Goal: Register for event/course

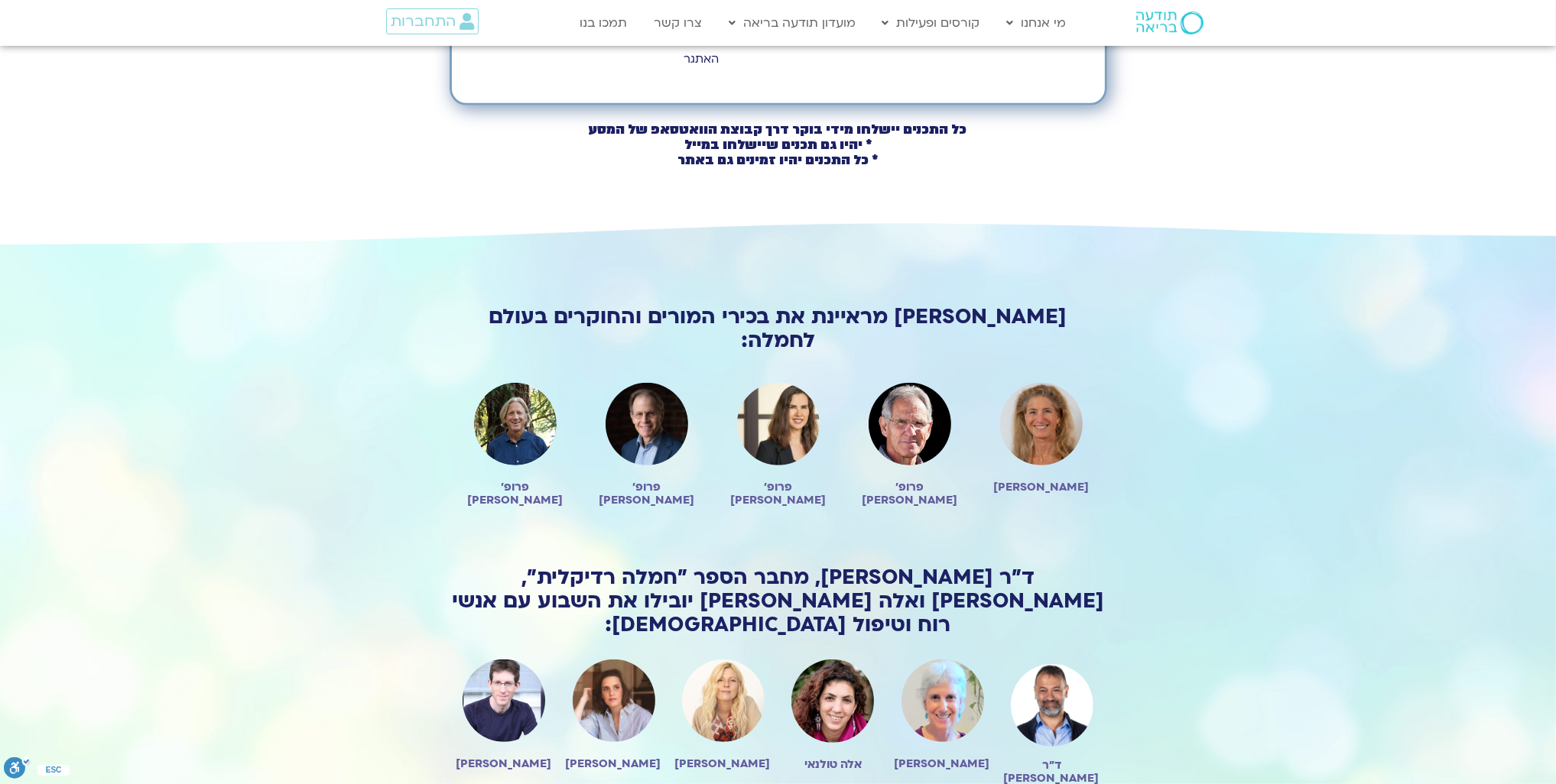
scroll to position [994, 0]
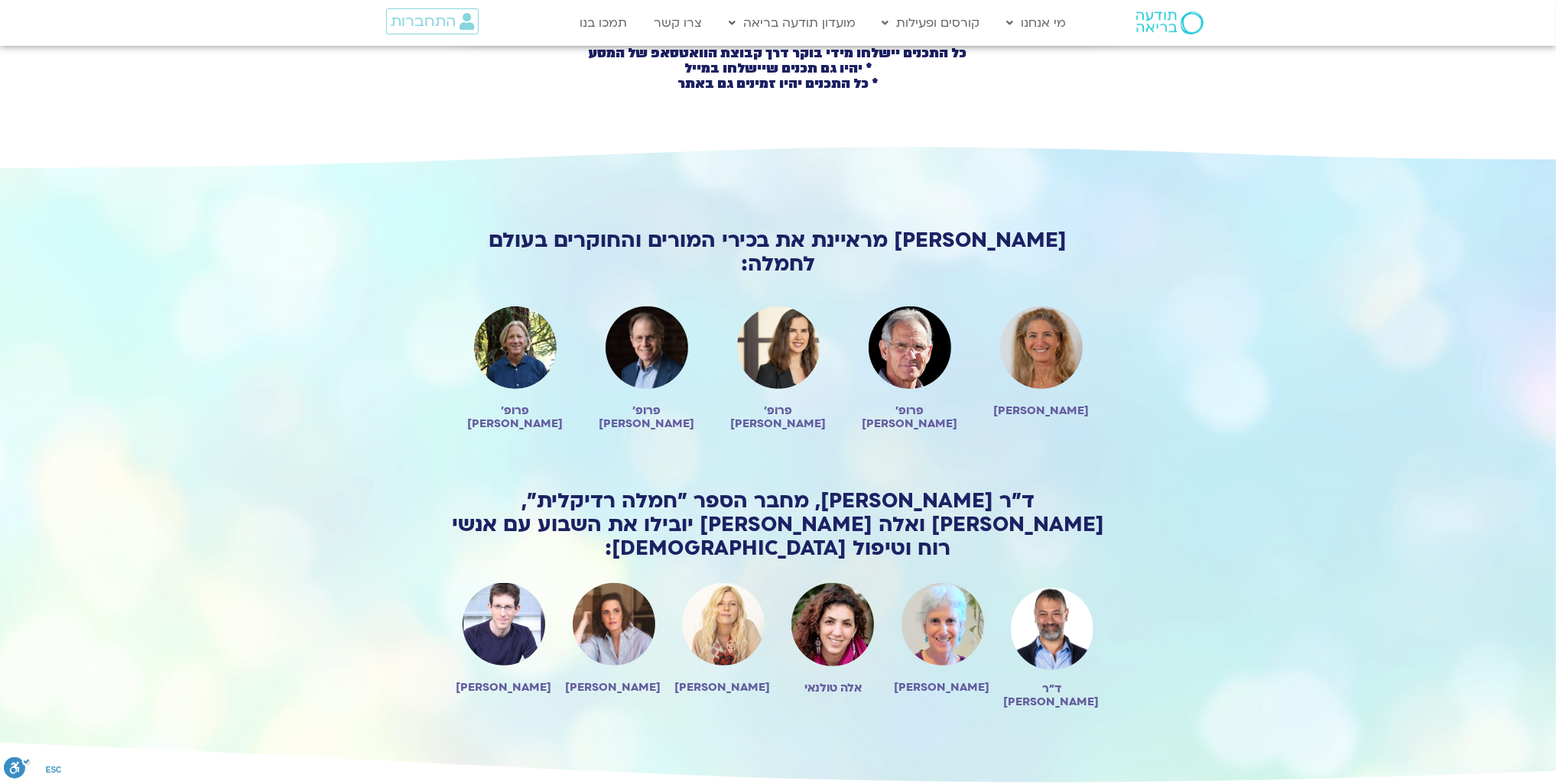
click at [619, 584] on img at bounding box center [614, 625] width 83 height 83
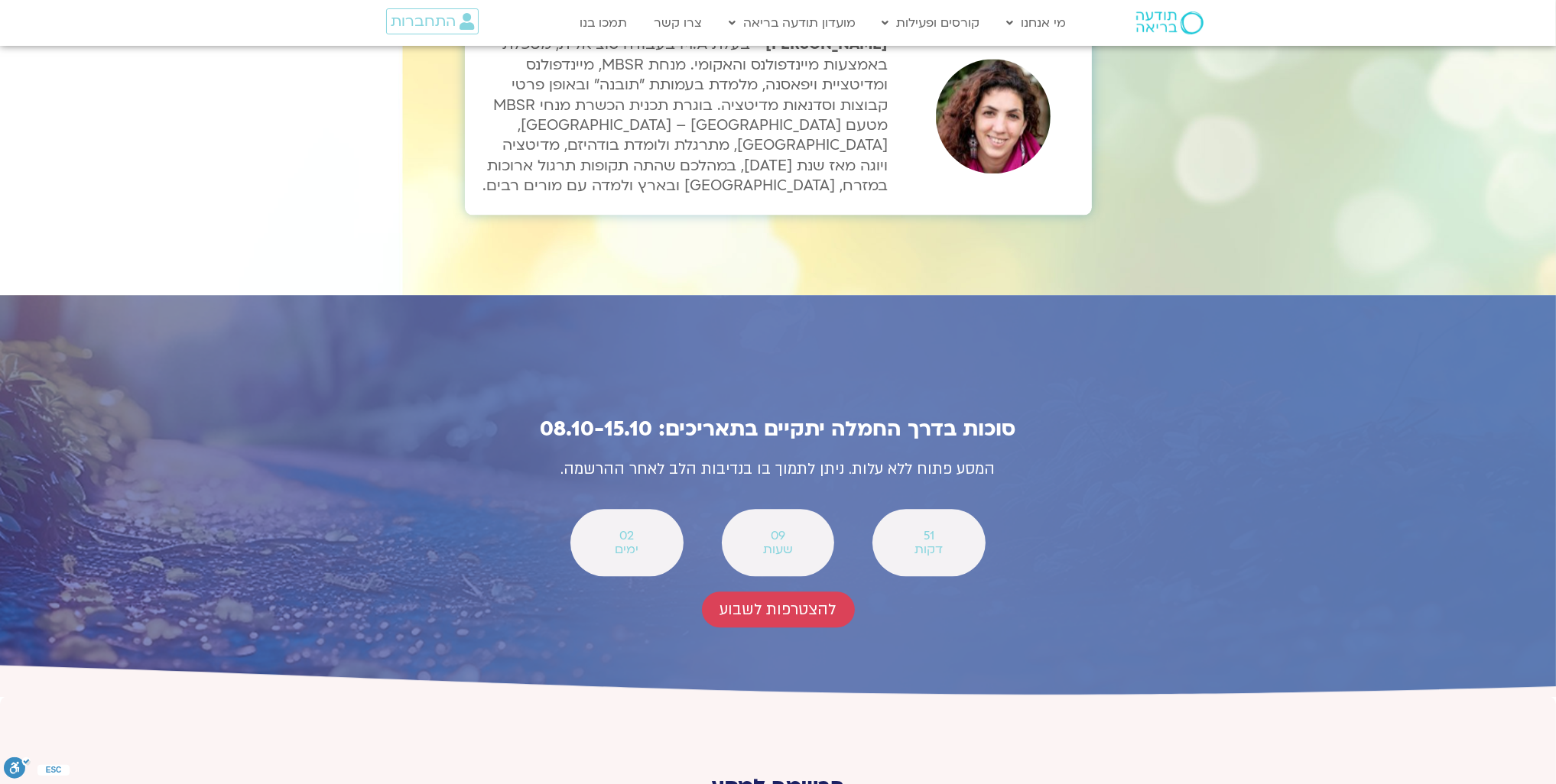
scroll to position [5122, 0]
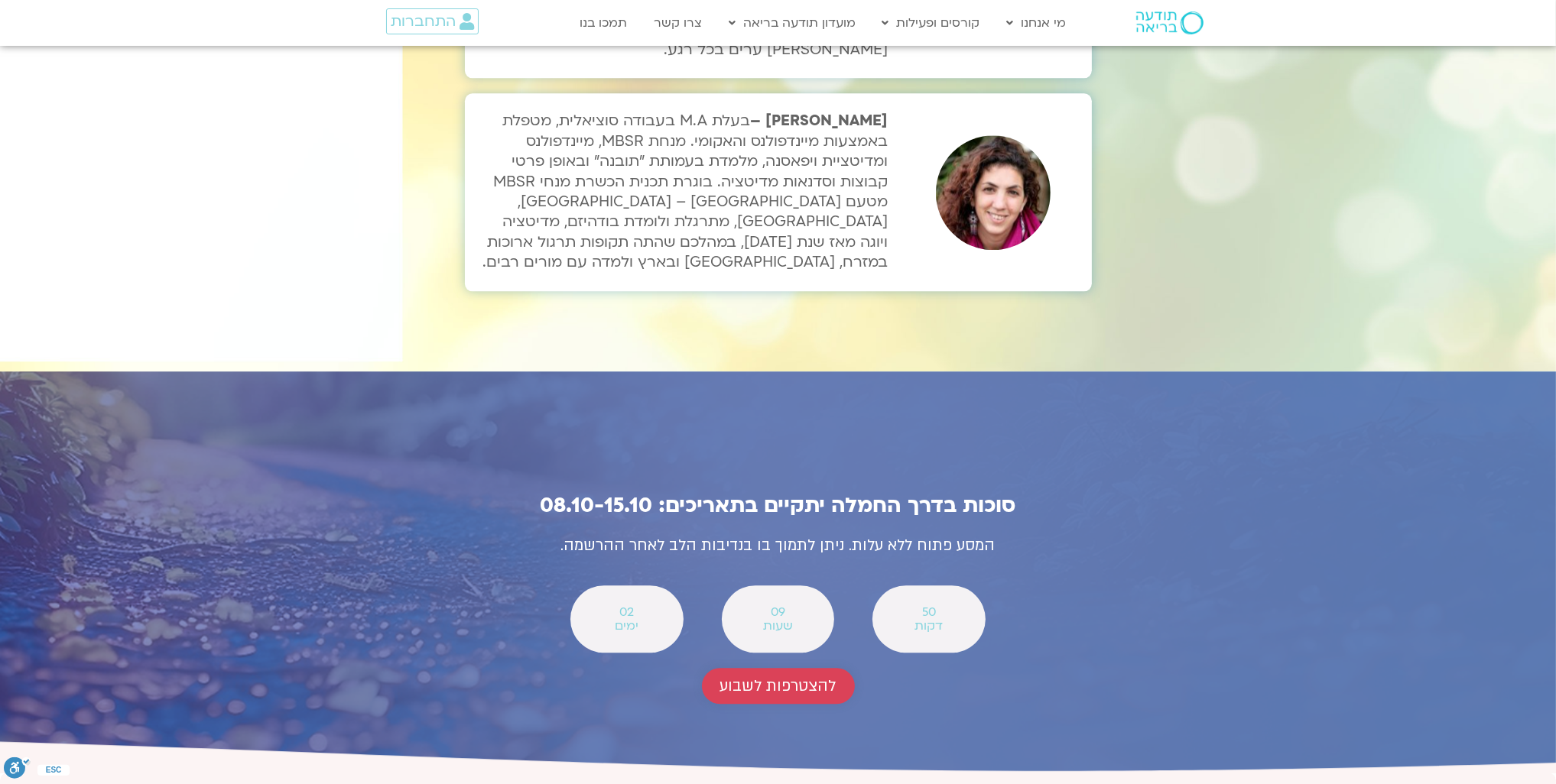
click at [792, 678] on span "להצטרפות לשבוע" at bounding box center [778, 686] width 116 height 18
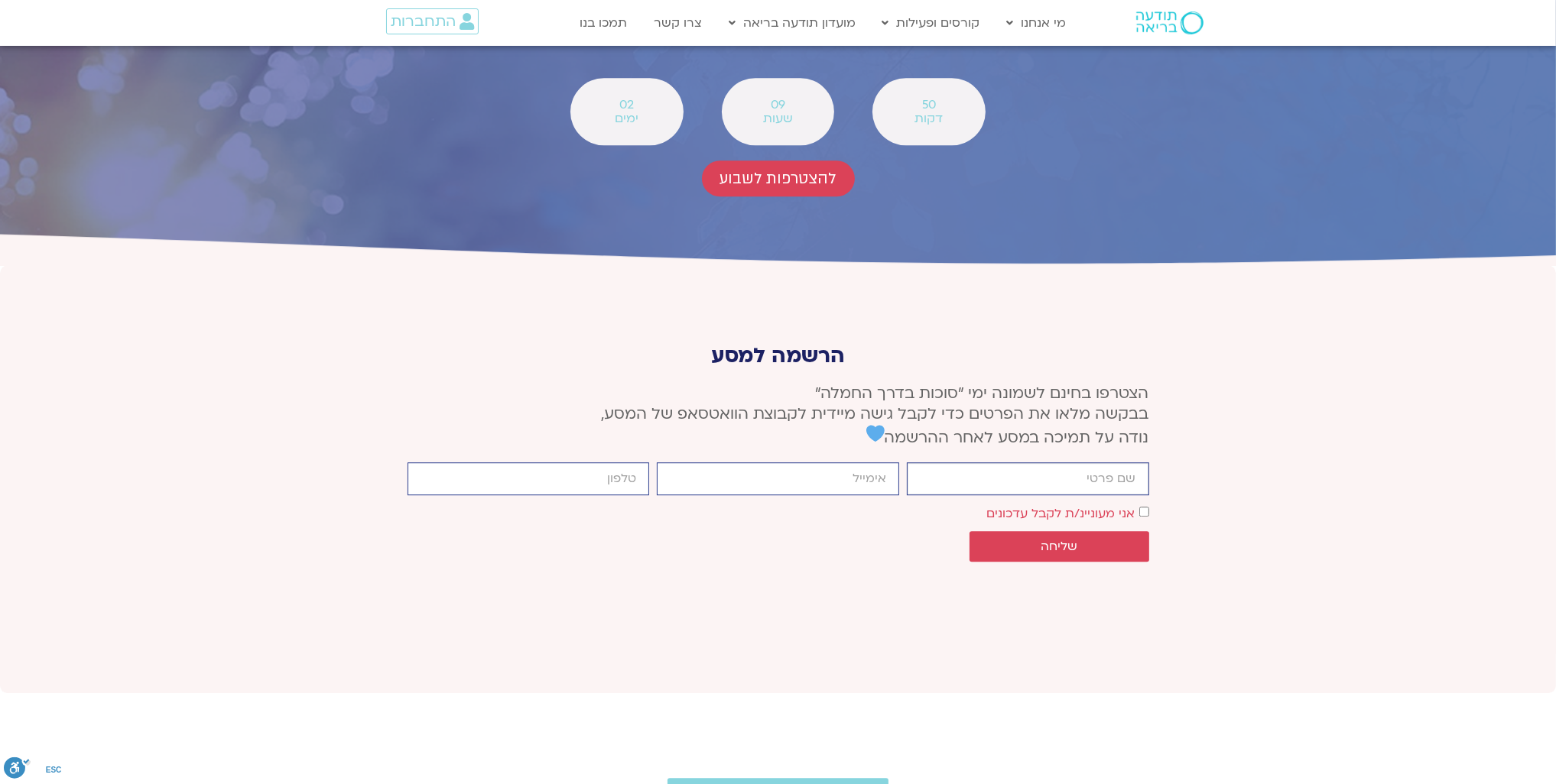
click at [1102, 462] on input "firstname" at bounding box center [1029, 478] width 243 height 33
type input "דפנה דקל"
type input "0522366392"
click at [856, 462] on input "email" at bounding box center [778, 478] width 243 height 33
type input "dafnad7@gmail.com"
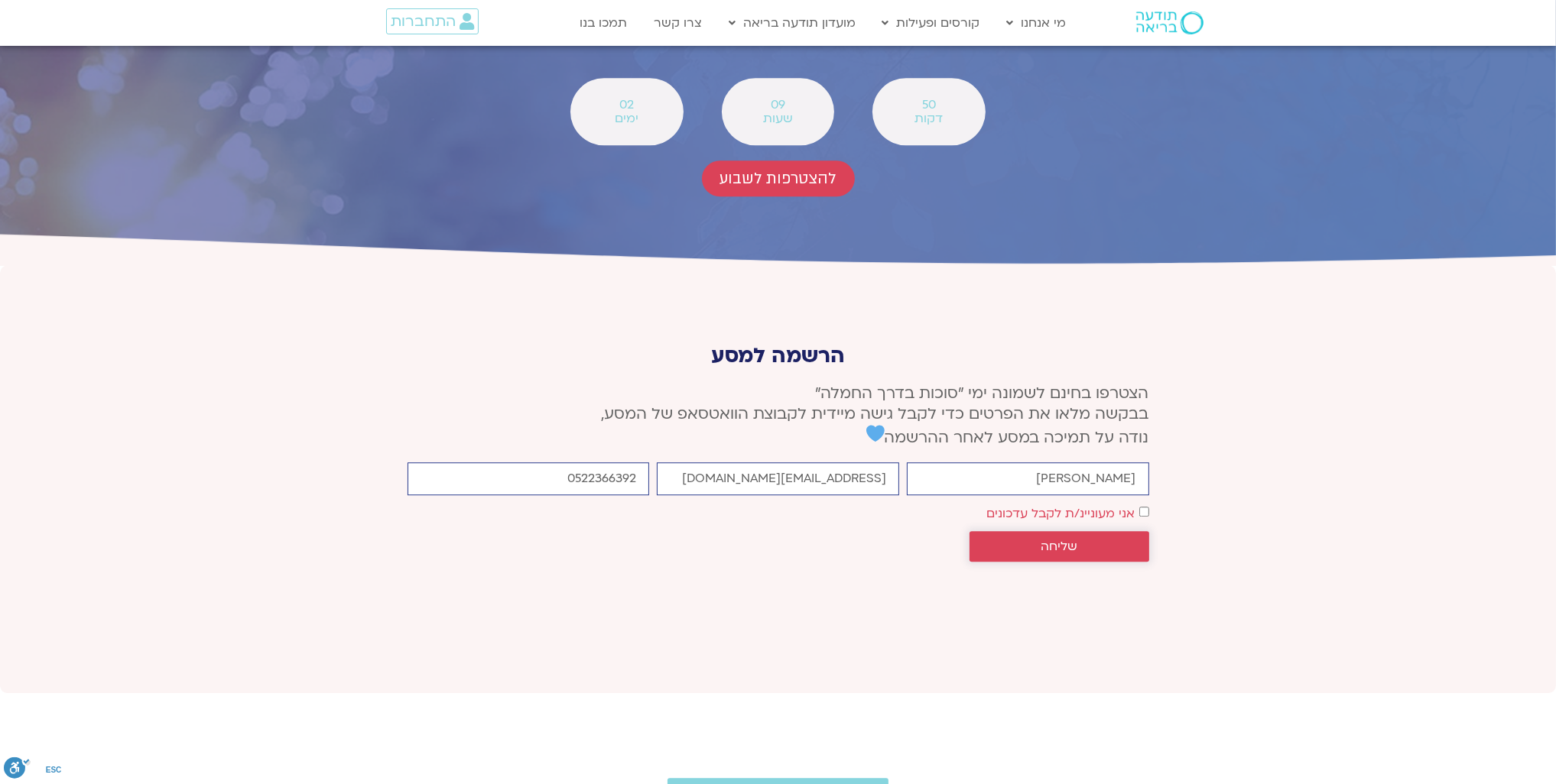
click at [1061, 540] on span "שליחה" at bounding box center [1059, 547] width 37 height 14
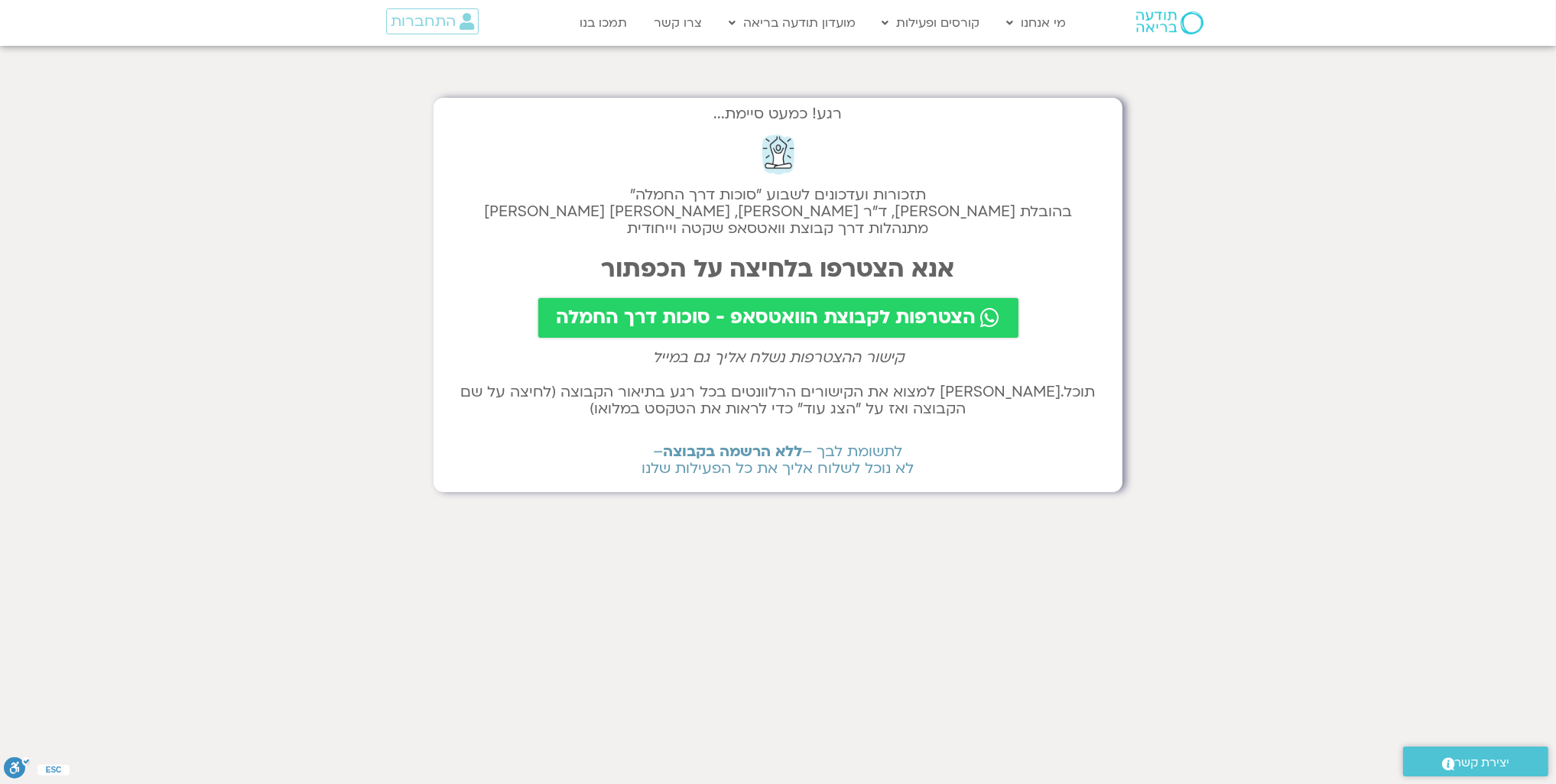
click at [835, 319] on span "הצטרפות לקבוצת הוואטסאפ - סוכות דרך החמלה" at bounding box center [767, 318] width 420 height 21
